Goal: Task Accomplishment & Management: Complete application form

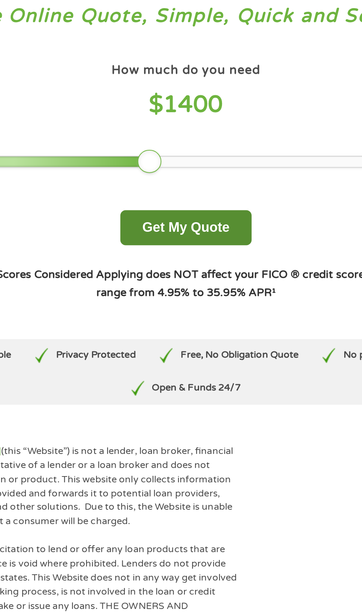
click at [185, 144] on button "Get My Quote" at bounding box center [180, 152] width 65 height 17
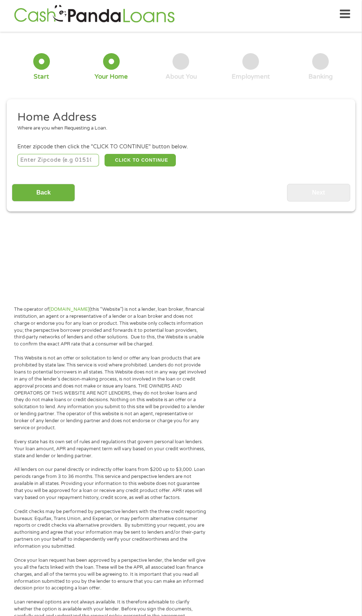
scroll to position [0, 0]
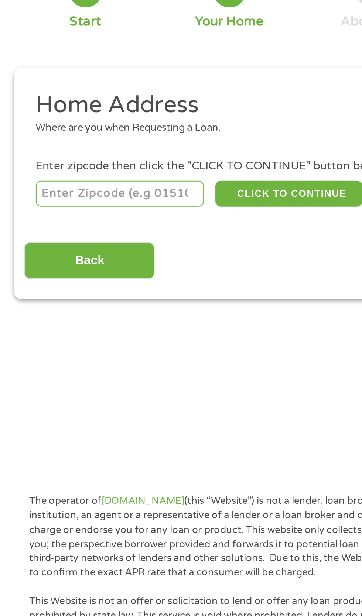
click at [75, 157] on input "number" at bounding box center [58, 163] width 82 height 13
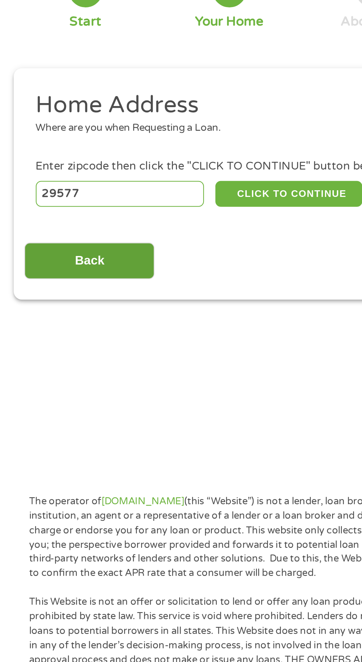
type input "29577"
click at [47, 188] on input "Back" at bounding box center [43, 196] width 63 height 18
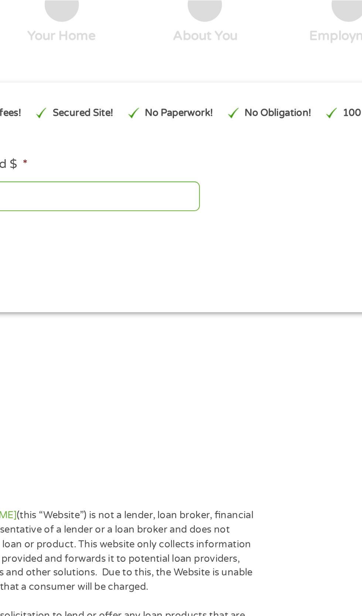
scroll to position [3, 0]
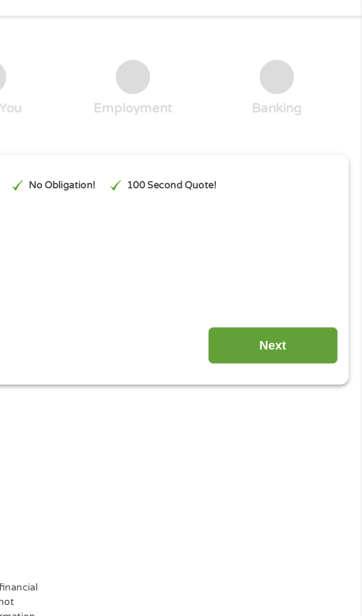
click at [330, 191] on input "Next" at bounding box center [318, 192] width 63 height 18
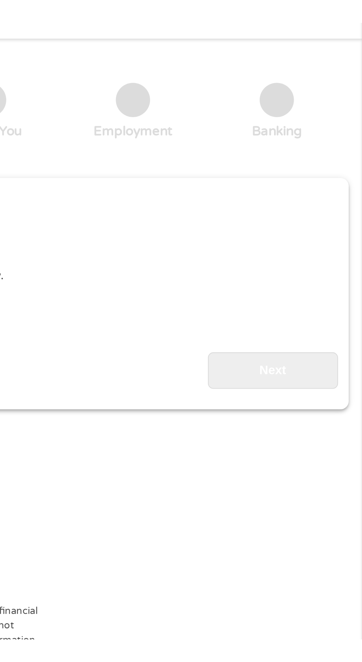
scroll to position [0, 0]
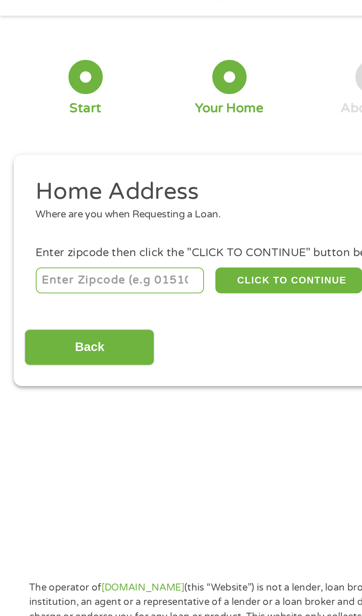
click at [82, 154] on input "number" at bounding box center [58, 160] width 82 height 13
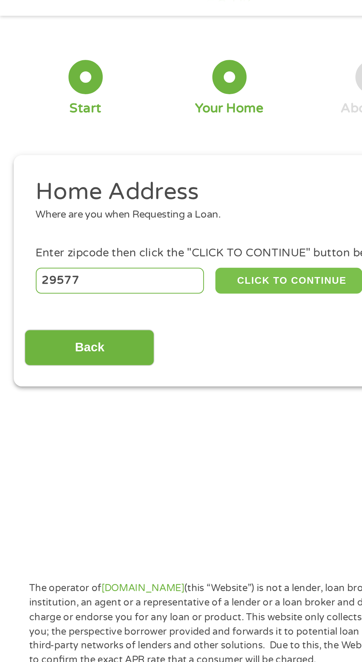
type input "29577"
click at [149, 158] on button "CLICK TO CONTINUE" at bounding box center [140, 160] width 71 height 13
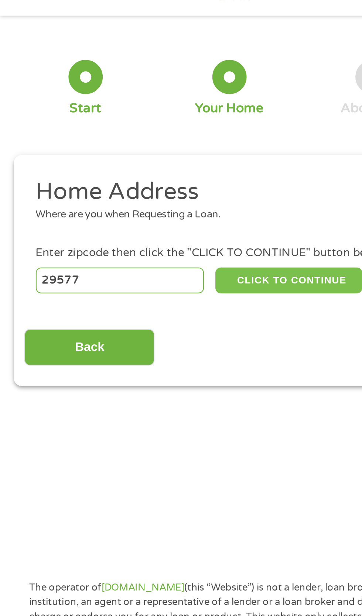
type input "29577"
type input "[GEOGRAPHIC_DATA]"
select select "[US_STATE]"
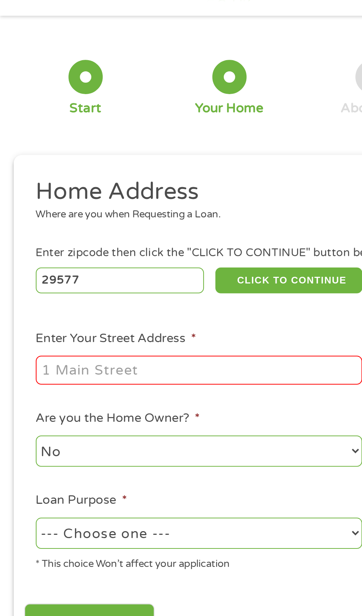
click at [86, 197] on input "Enter Your Street Address *" at bounding box center [96, 204] width 158 height 14
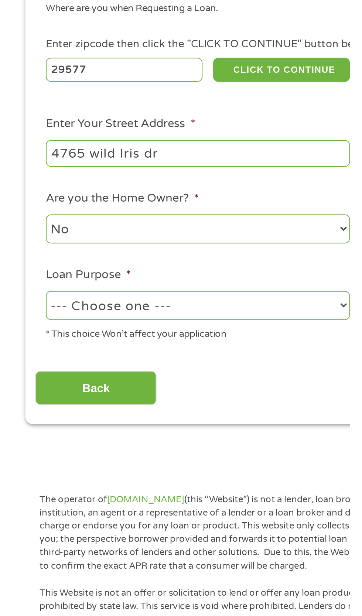
scroll to position [4, 0]
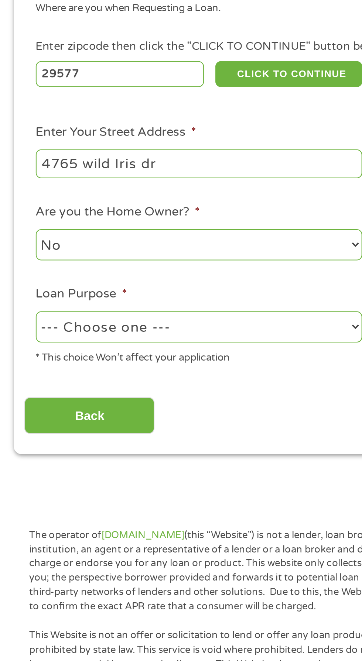
type input "4765 wild Iris dr"
click at [114, 275] on select "--- Choose one --- Pay Bills Debt Consolidation Home Improvement Major Purchase…" at bounding box center [96, 282] width 158 height 15
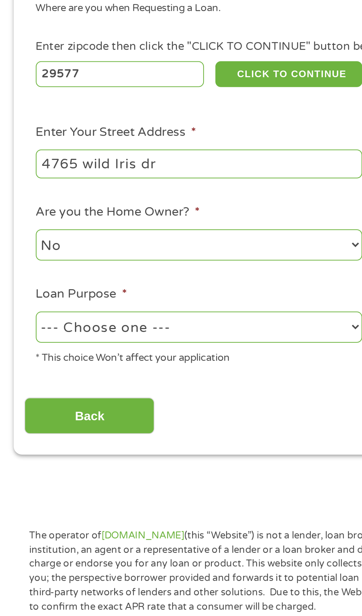
select select "shorttermcash"
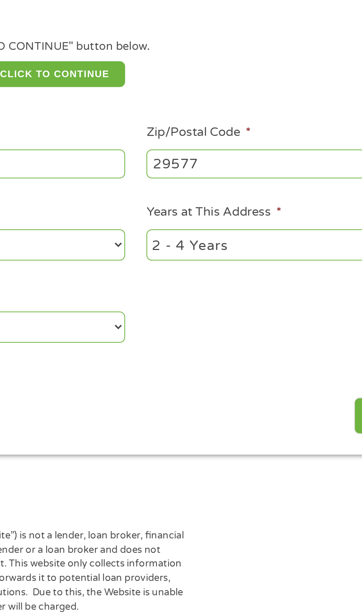
click at [243, 235] on select "1 Year or less 1 - 2 Years 2 - 4 Years Over 4 Years" at bounding box center [265, 242] width 158 height 15
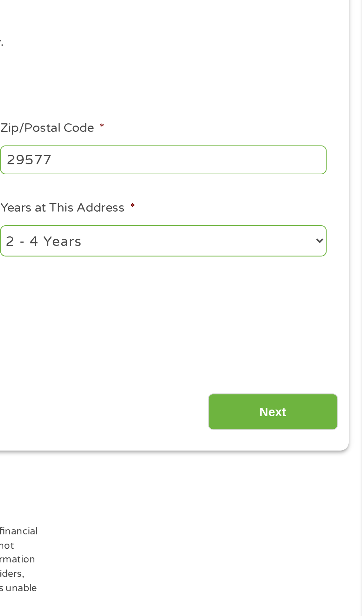
scroll to position [2, 0]
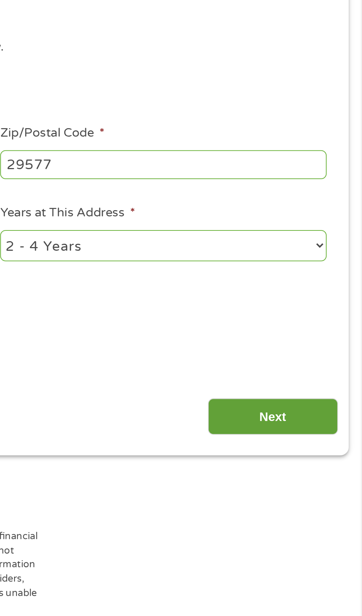
click at [318, 318] on input "Next" at bounding box center [318, 327] width 63 height 18
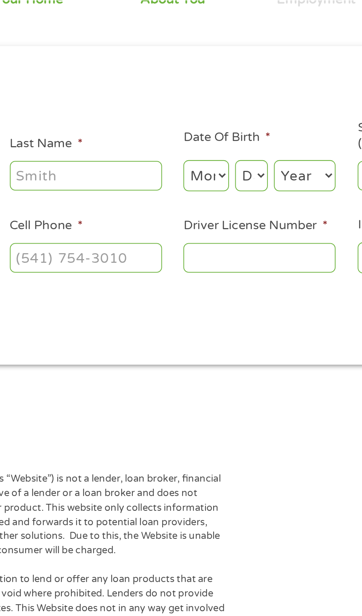
scroll to position [3, 0]
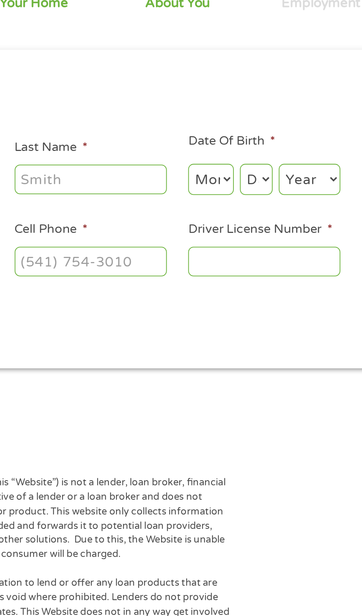
click at [155, 155] on input "Last Name *" at bounding box center [139, 162] width 74 height 14
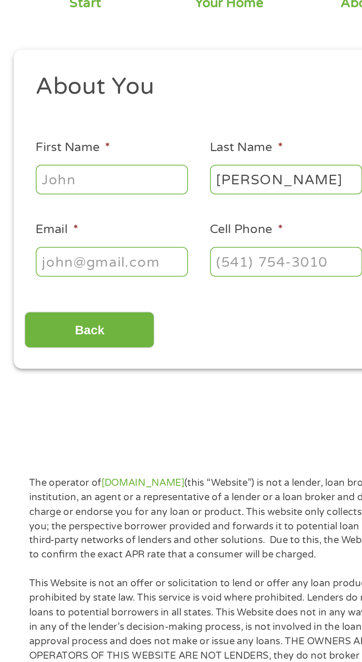
type input "[PERSON_NAME]"
click at [71, 155] on input "First Name *" at bounding box center [54, 162] width 74 height 14
type input "[PERSON_NAME]"
click at [69, 195] on input "Email *" at bounding box center [54, 202] width 74 height 14
type input "[EMAIL_ADDRESS][DOMAIN_NAME]"
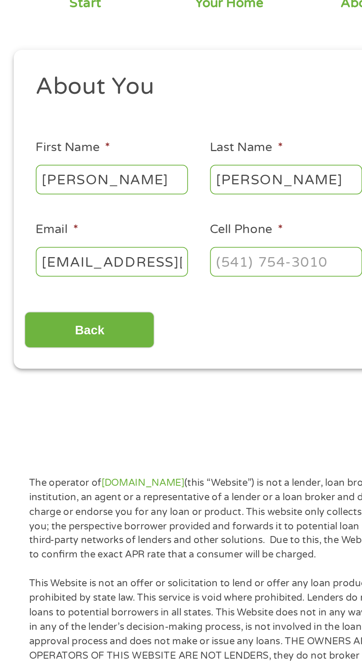
click at [147, 195] on input "Cell Phone *" at bounding box center [139, 202] width 74 height 14
type input "[PHONE_NUMBER]"
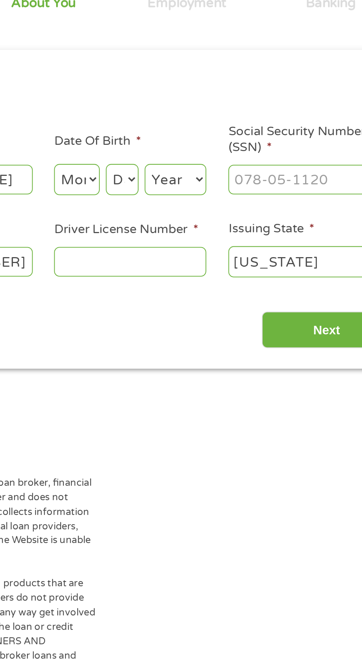
click at [198, 158] on select "Month 1 2 3 4 5 6 7 8 9 10 11 12" at bounding box center [197, 162] width 22 height 15
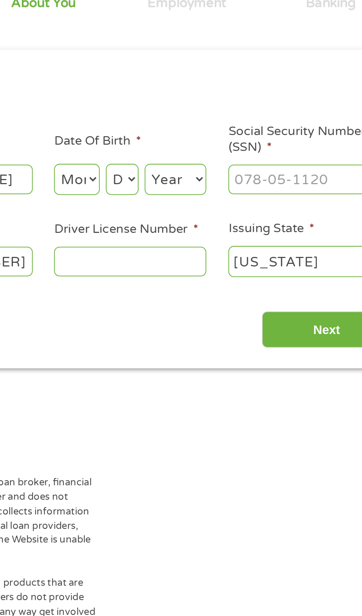
select select "5"
click at [227, 170] on select "Day 1 2 3 4 5 6 7 8 9 10 11 12 13 14 15 16 17 18 19 20 21 22 23 24 25 26 27 28 …" at bounding box center [219, 162] width 16 height 15
select select "26"
click at [260, 170] on select "Year [DATE] 2006 2005 2004 2003 2002 2001 2000 1999 1998 1997 1996 1995 1994 19…" at bounding box center [245, 162] width 30 height 15
select select "1975"
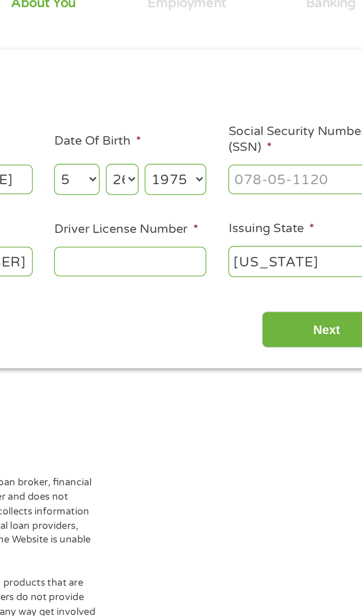
click at [231, 195] on input "Driver License Number *" at bounding box center [223, 202] width 74 height 14
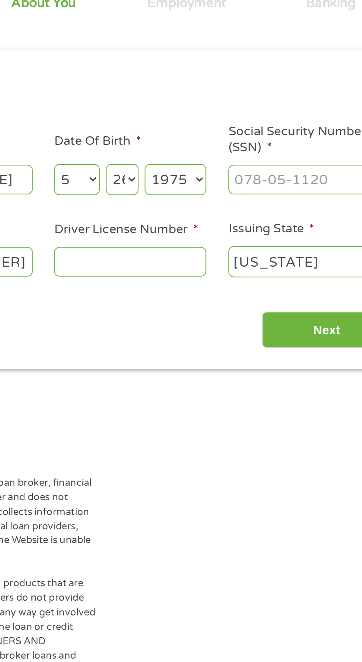
type input "Q"
type input "10273919274"
click at [322, 195] on select "[US_STATE] [US_STATE] [US_STATE] [US_STATE] [US_STATE] [US_STATE] [US_STATE] [U…" at bounding box center [308, 202] width 74 height 15
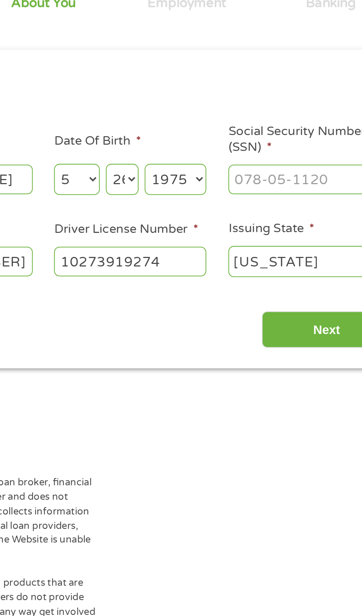
select select "[US_STATE]"
click at [316, 226] on input "Next" at bounding box center [318, 235] width 63 height 18
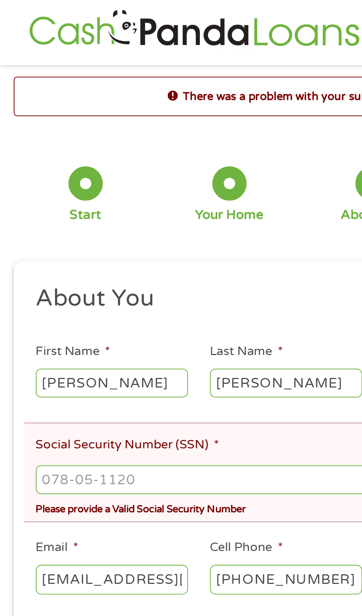
click at [57, 227] on input "Social Security Number (SSN) *" at bounding box center [180, 233] width 327 height 14
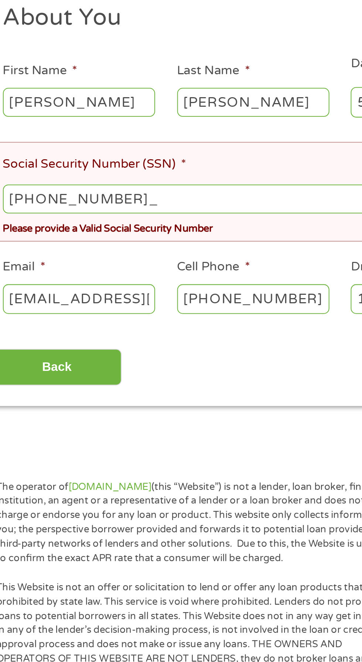
type input "215-82-0994"
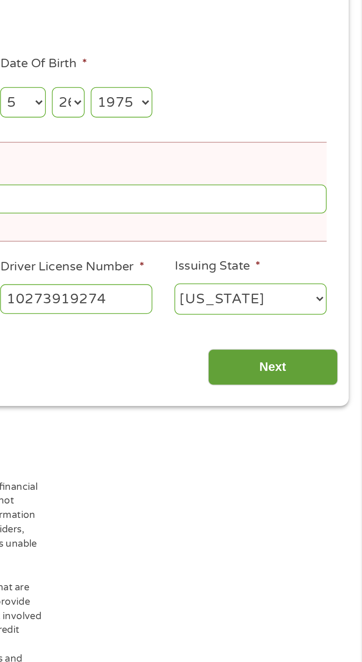
click at [330, 307] on input "Next" at bounding box center [318, 315] width 63 height 18
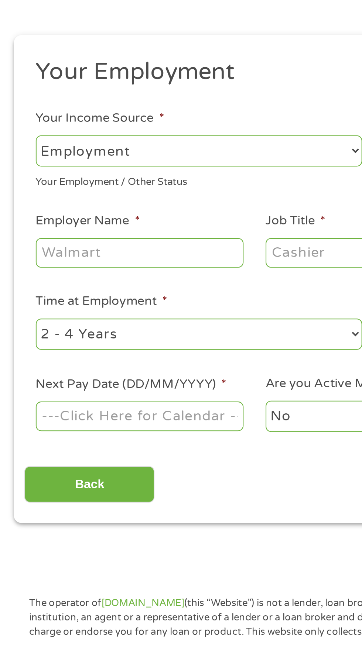
scroll to position [4, 0]
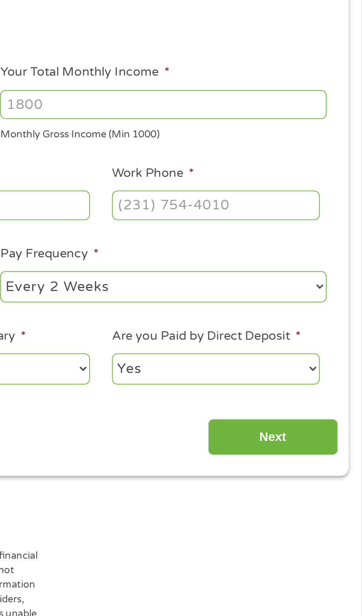
click at [303, 197] on input "Work Phone *" at bounding box center [290, 204] width 101 height 14
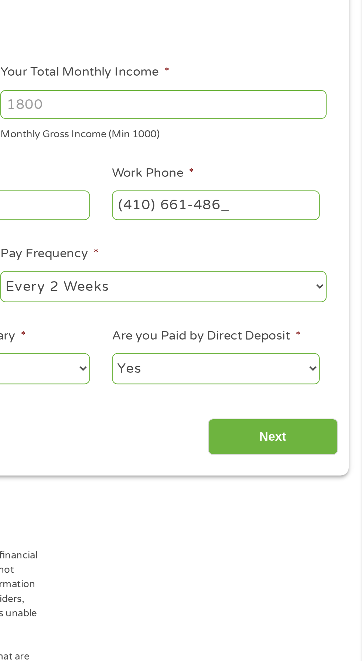
type input "[PHONE_NUMBER]"
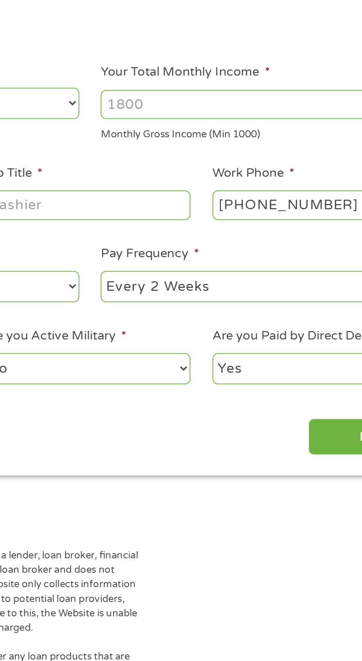
click at [261, 148] on input "Your Total Monthly Income *" at bounding box center [265, 155] width 158 height 14
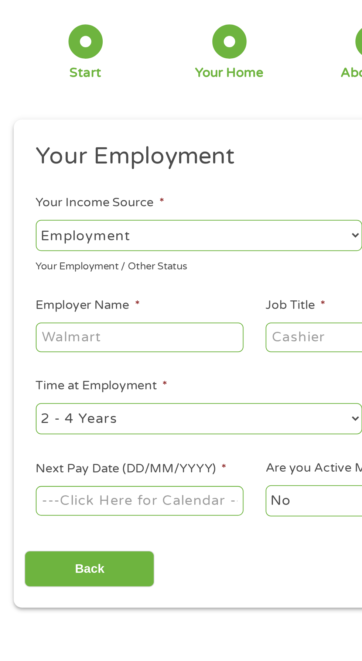
type input "2600"
click at [68, 197] on input "Employer Name *" at bounding box center [67, 204] width 101 height 14
type input "Adecco"
click at [154, 197] on input "Job Title *" at bounding box center [179, 204] width 101 height 14
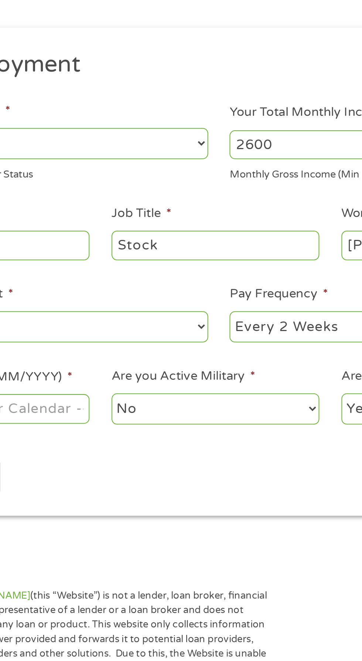
type input "Stock"
click at [225, 236] on select "--- Choose one --- Every 2 Weeks Every Week Monthly Semi-Monthly" at bounding box center [265, 243] width 158 height 15
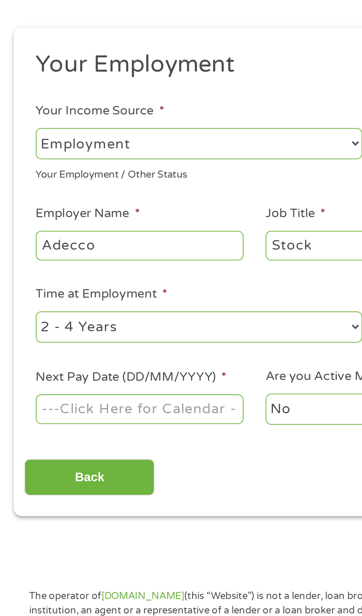
click at [86, 268] on body "Home Get Loan Offer How it works FAQs Blog Cash Loans Quick Loans Online Loans …" at bounding box center [181, 559] width 362 height 1127
click at [82, 276] on input "Next Pay Date (DD/MM/YYYY) *" at bounding box center [67, 283] width 101 height 14
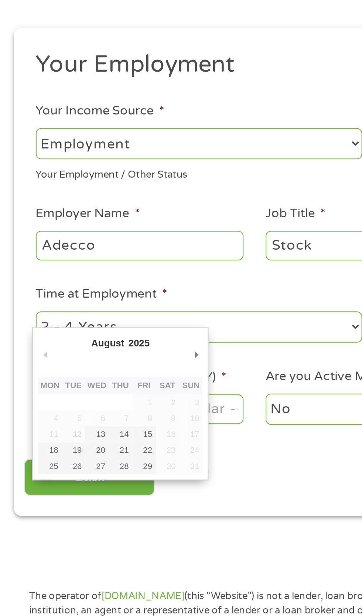
type input "[DATE]"
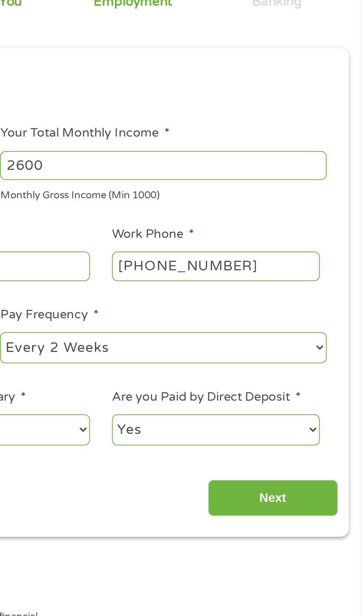
scroll to position [3, 0]
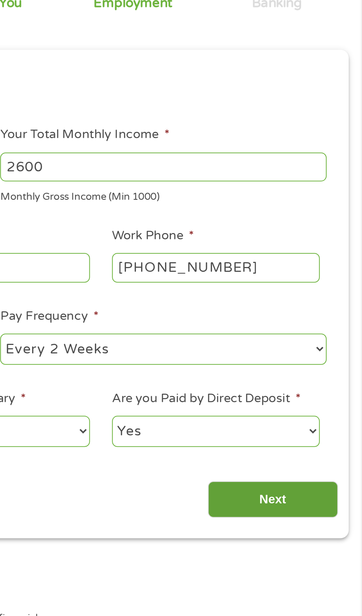
click at [320, 309] on input "Next" at bounding box center [318, 318] width 63 height 18
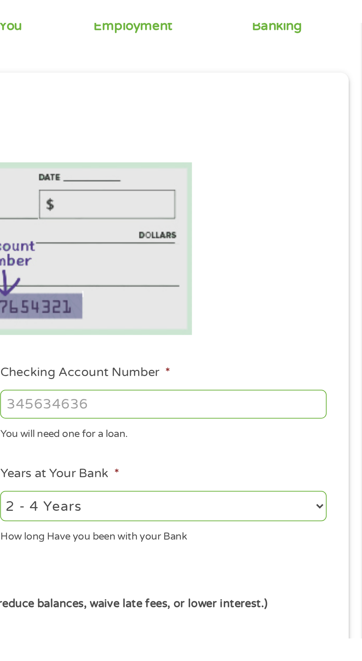
scroll to position [0, 0]
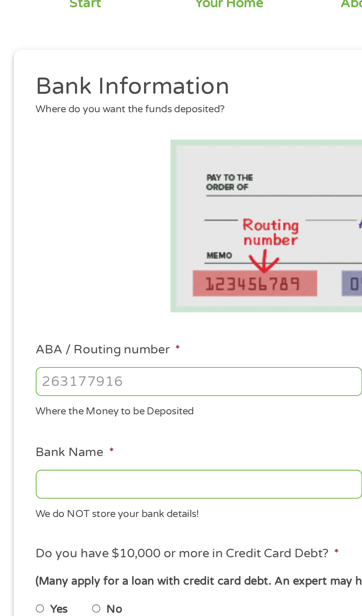
click at [105, 253] on input "ABA / Routing number *" at bounding box center [96, 260] width 158 height 14
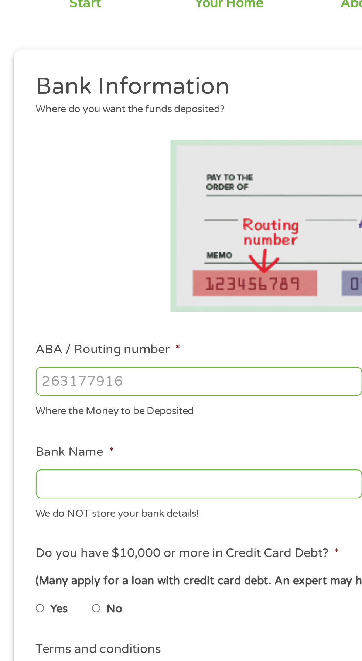
type input "031101279"
type input "THE BANCORP BANK"
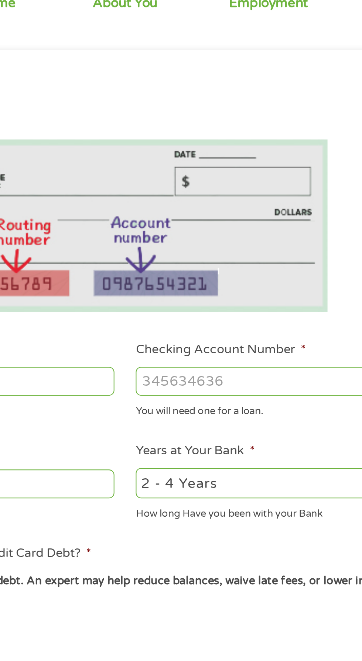
type input "031101279"
click at [241, 254] on input "Checking Account Number *" at bounding box center [265, 260] width 158 height 14
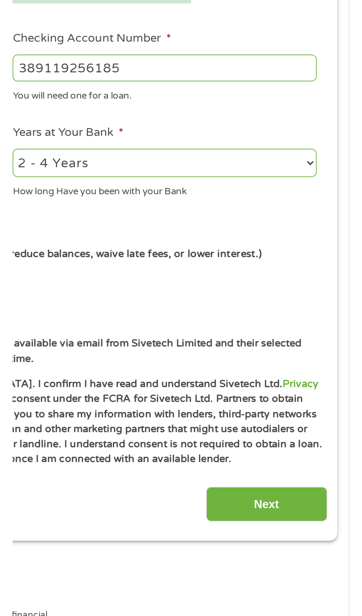
scroll to position [3, 0]
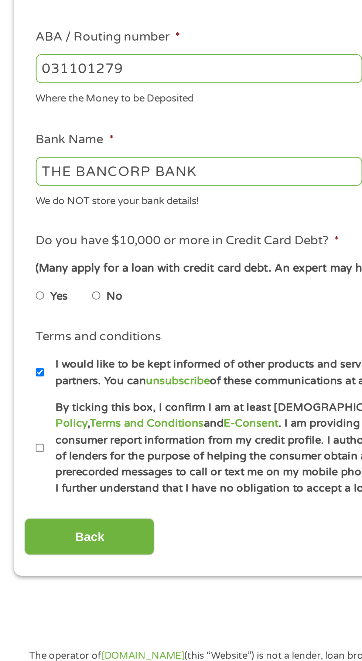
type input "389119256185"
click at [46, 365] on input "No" at bounding box center [47, 371] width 4 height 12
radio input "true"
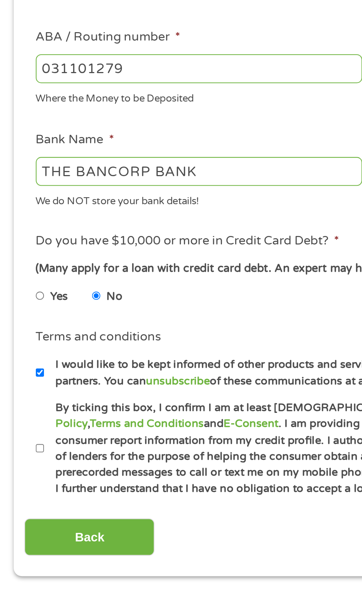
click at [24, 421] on label "By ticking this box, I confirm I am at least [DEMOGRAPHIC_DATA]. I confirm I ha…" at bounding box center [184, 444] width 326 height 47
click at [22, 439] on input "By ticking this box, I confirm I am at least [DEMOGRAPHIC_DATA]. I confirm I ha…" at bounding box center [19, 445] width 4 height 12
checkbox input "true"
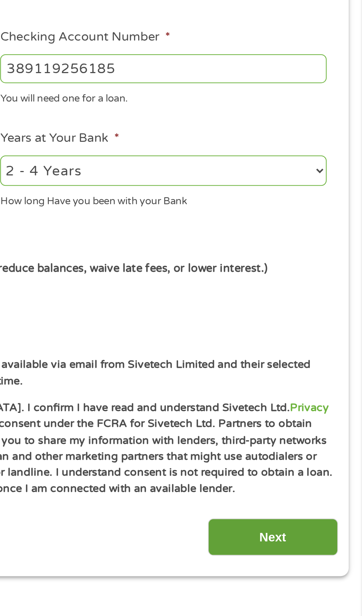
click at [328, 479] on input "Next" at bounding box center [318, 488] width 63 height 18
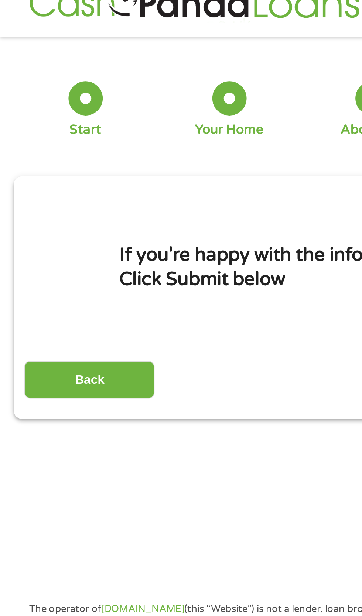
scroll to position [0, 0]
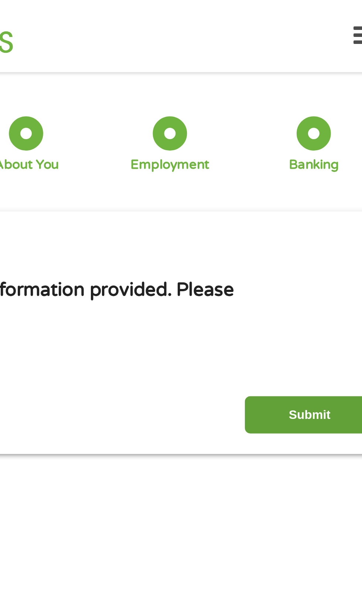
click at [323, 192] on input "Submit" at bounding box center [318, 201] width 63 height 18
